Goal: Task Accomplishment & Management: Manage account settings

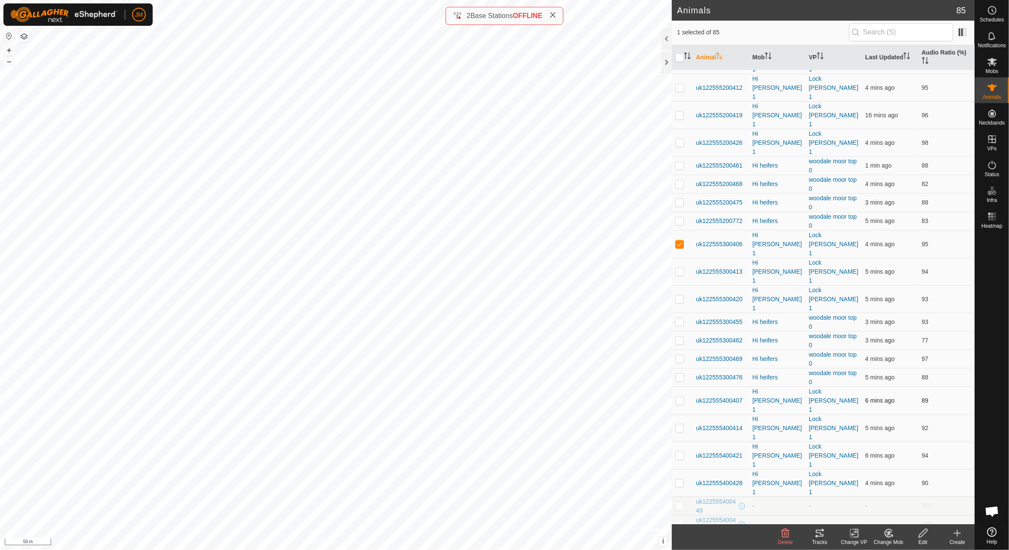
scroll to position [828, 0]
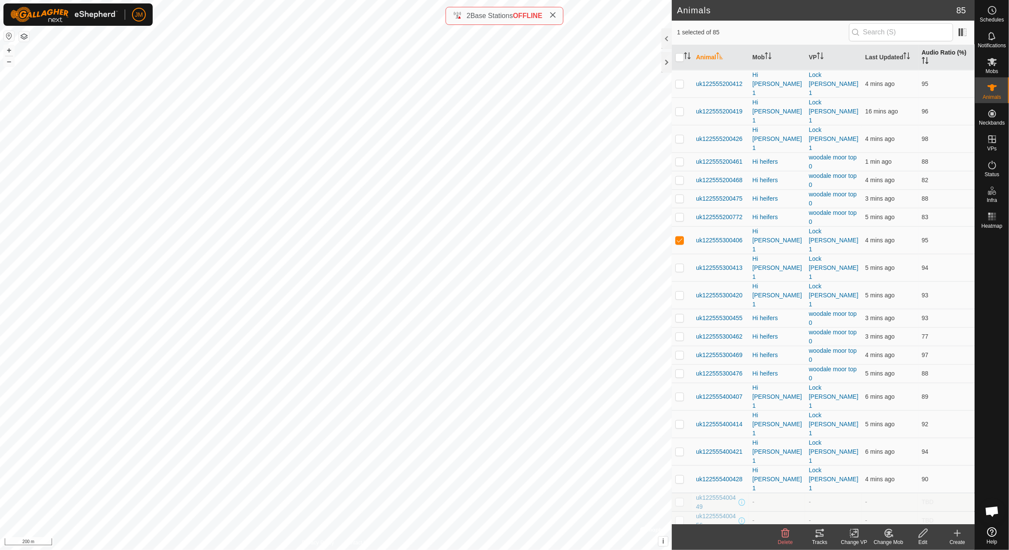
click at [925, 59] on icon "Activate to sort" at bounding box center [925, 60] width 7 height 7
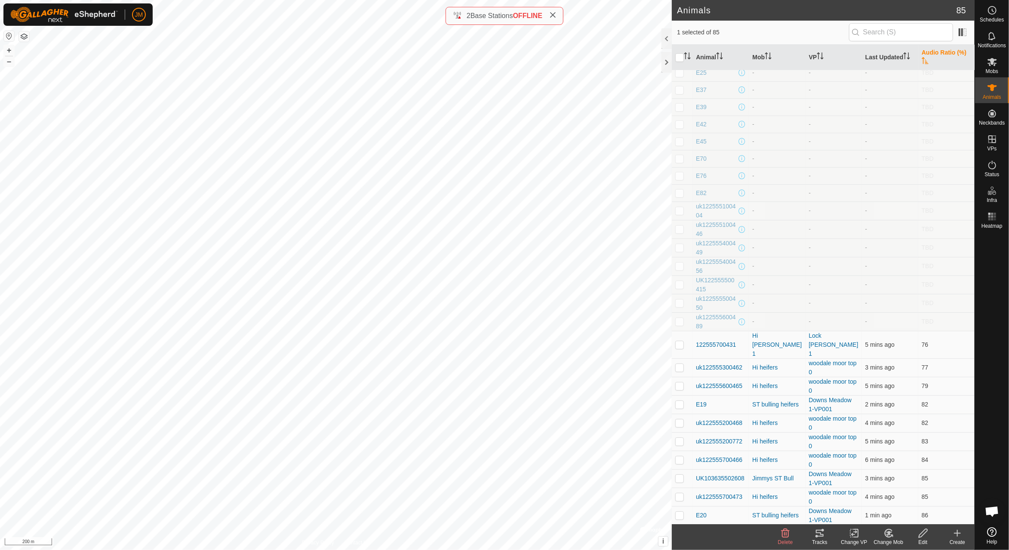
scroll to position [0, 0]
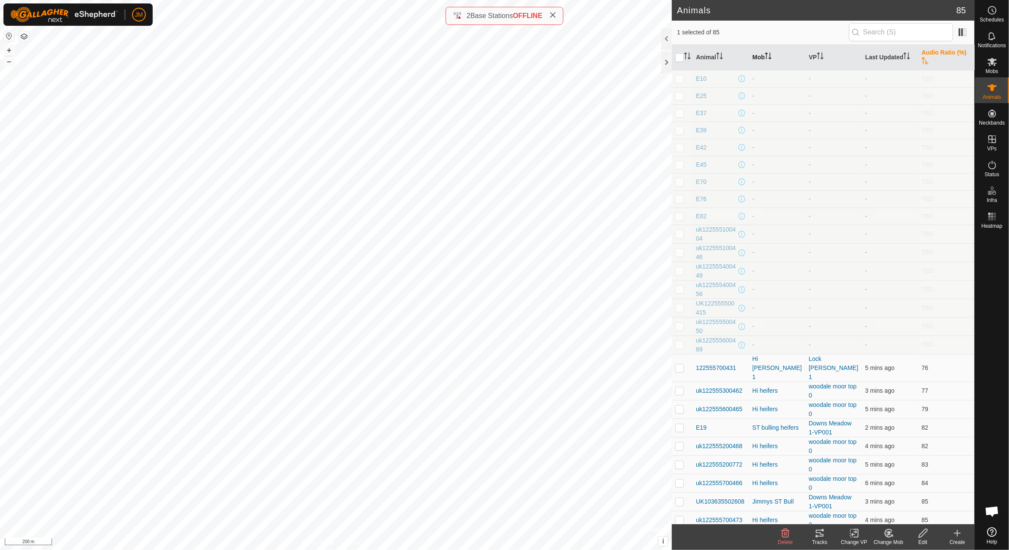
click at [763, 58] on th "Mob" at bounding box center [777, 58] width 56 height 26
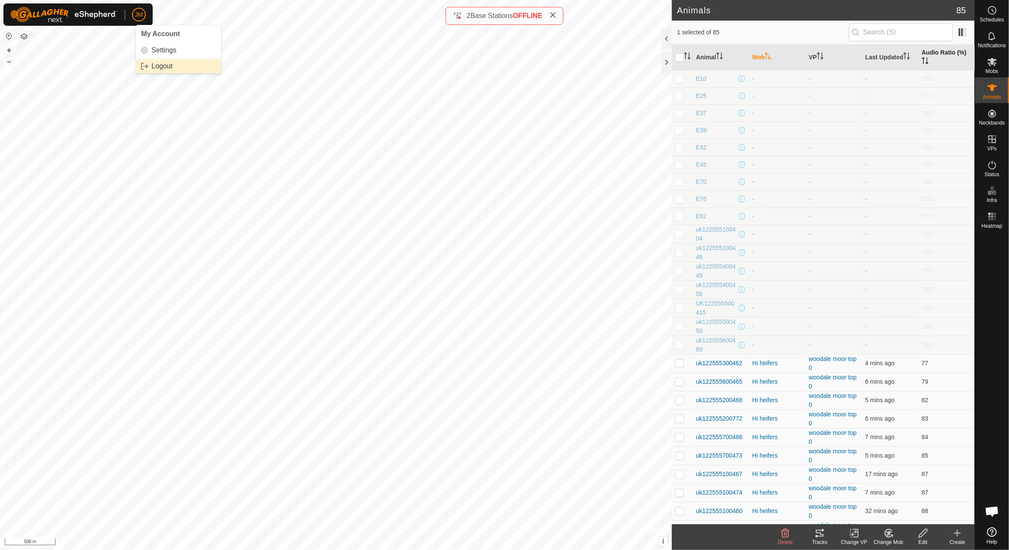
click at [160, 68] on link "Logout" at bounding box center [178, 66] width 85 height 14
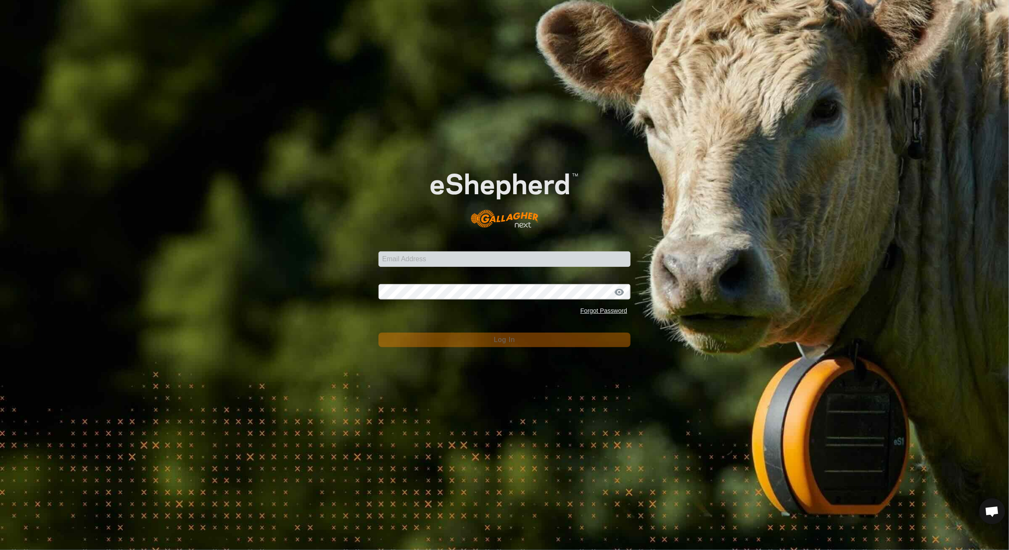
type input "[PERSON_NAME][EMAIL_ADDRESS][DOMAIN_NAME]"
